Goal: Find specific page/section: Find specific page/section

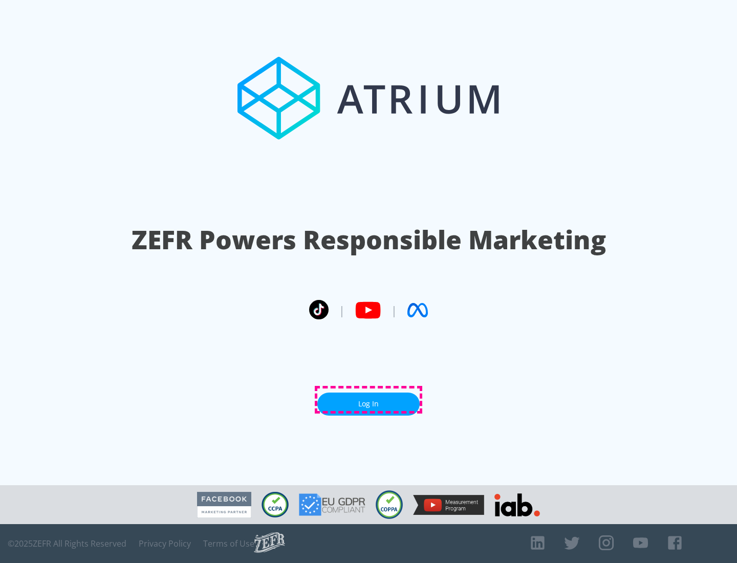
click at [368, 400] on link "Log In" at bounding box center [368, 403] width 102 height 23
